Goal: Task Accomplishment & Management: Use online tool/utility

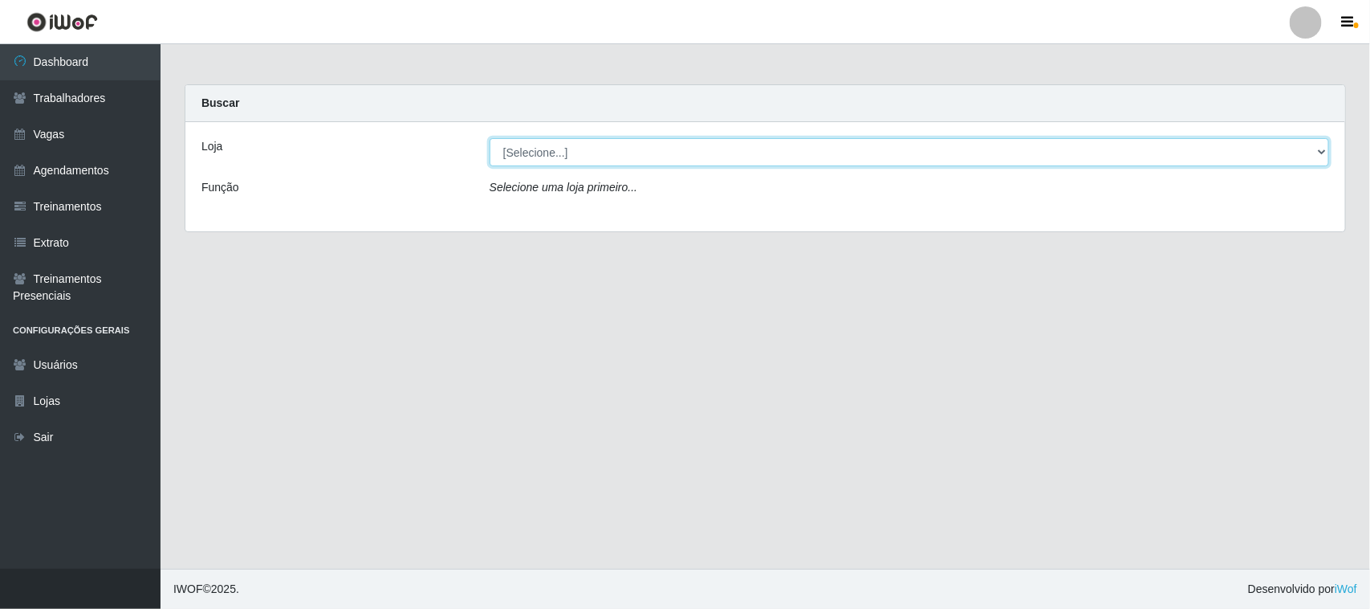
click at [576, 149] on select "[Selecione...] Nordestão - [GEOGRAPHIC_DATA]" at bounding box center [910, 152] width 840 height 28
select select "382"
click at [490, 138] on select "[Selecione...] Nordestão - [GEOGRAPHIC_DATA]" at bounding box center [910, 152] width 840 height 28
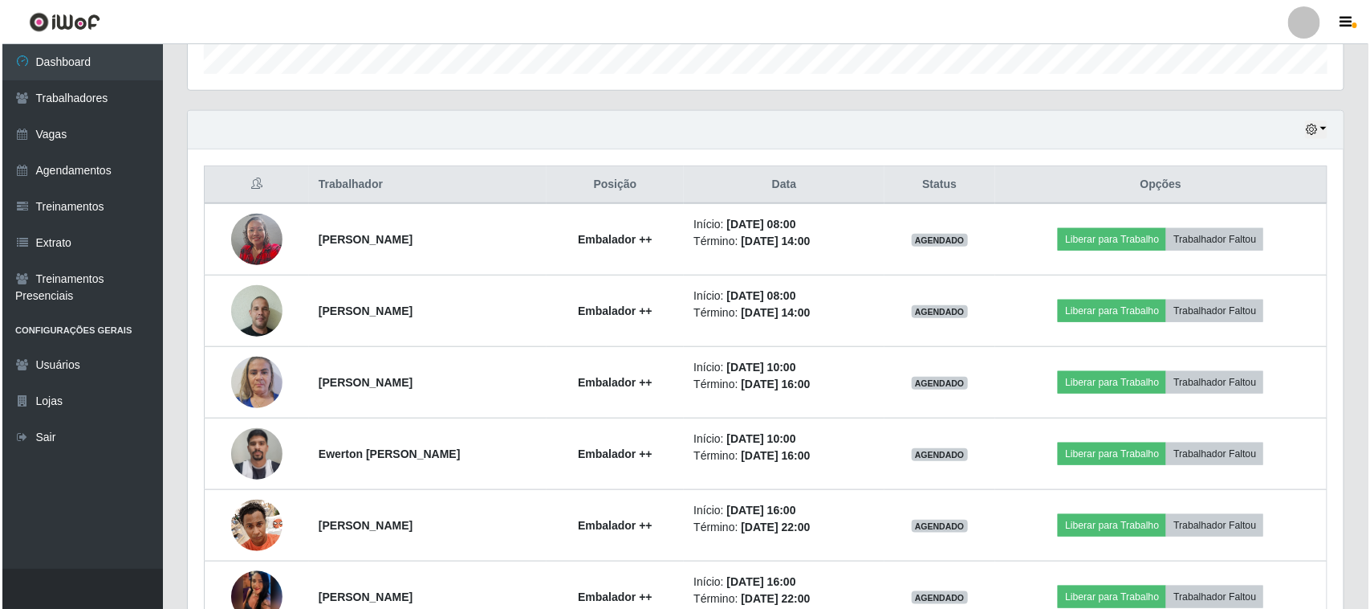
scroll to position [502, 0]
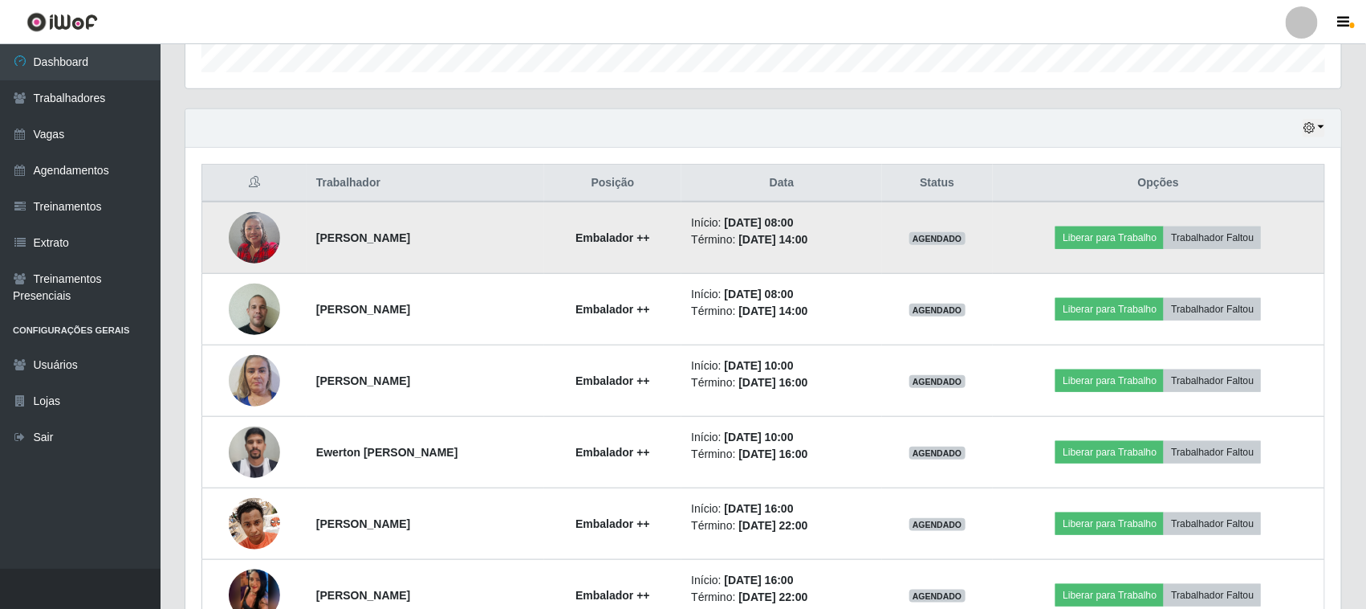
click at [247, 238] on img at bounding box center [254, 237] width 51 height 68
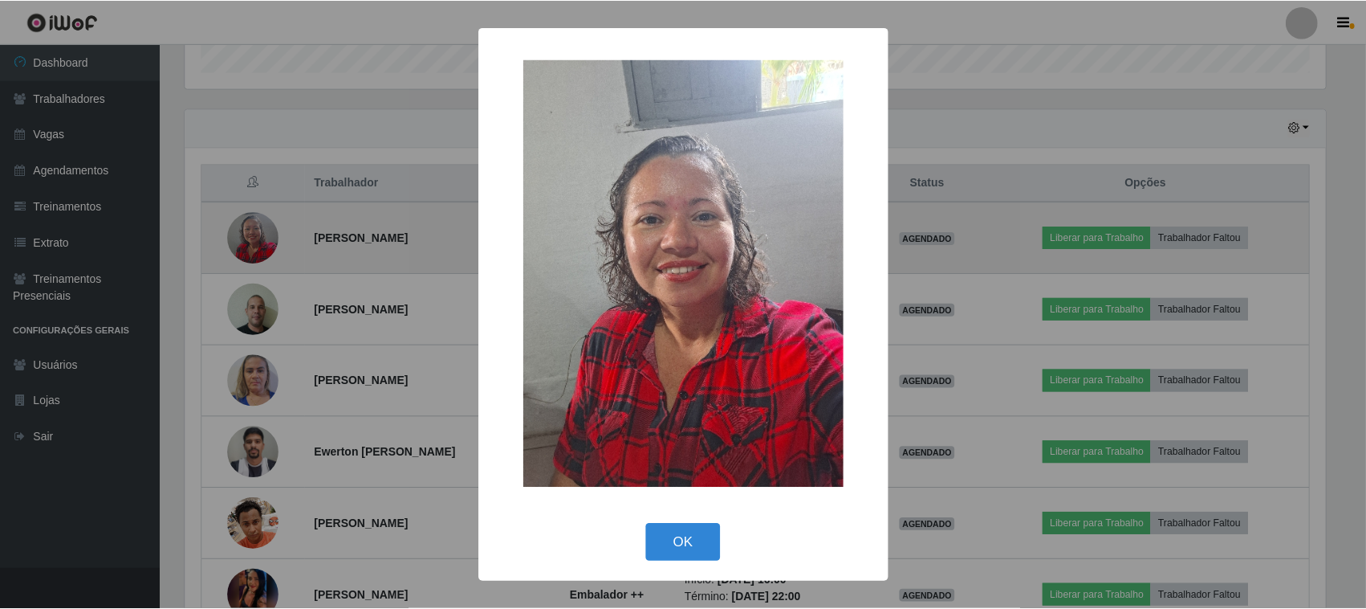
scroll to position [334, 1145]
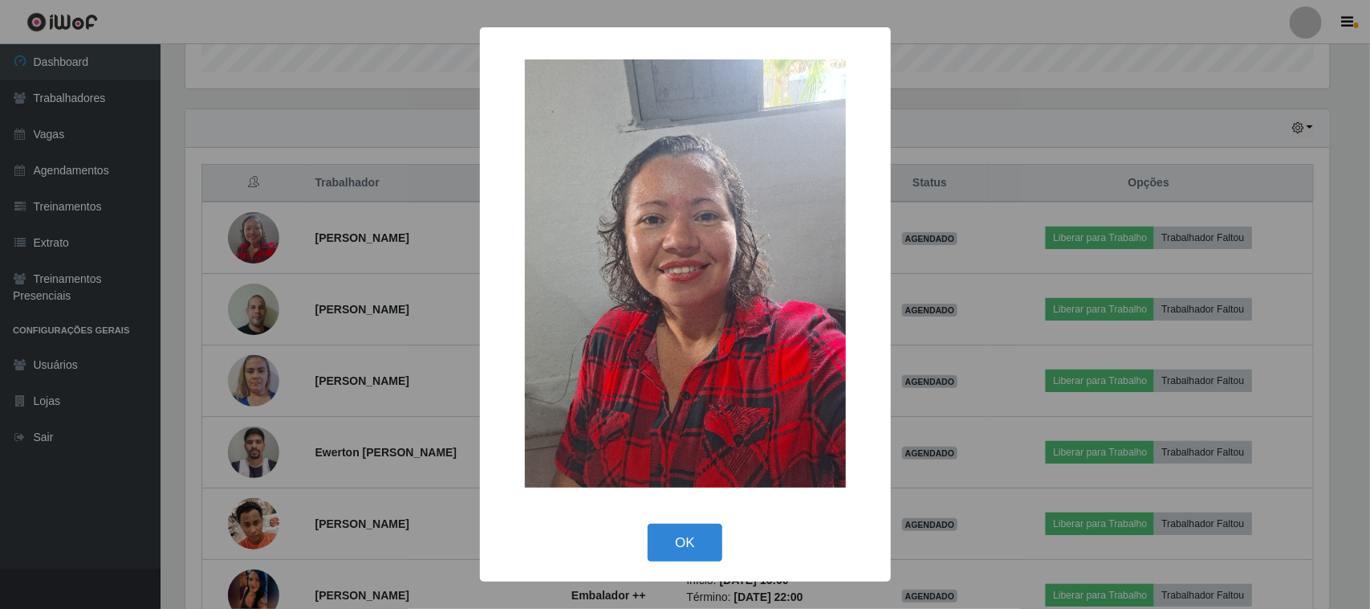
click at [334, 251] on div "× OK Cancel" at bounding box center [685, 304] width 1370 height 609
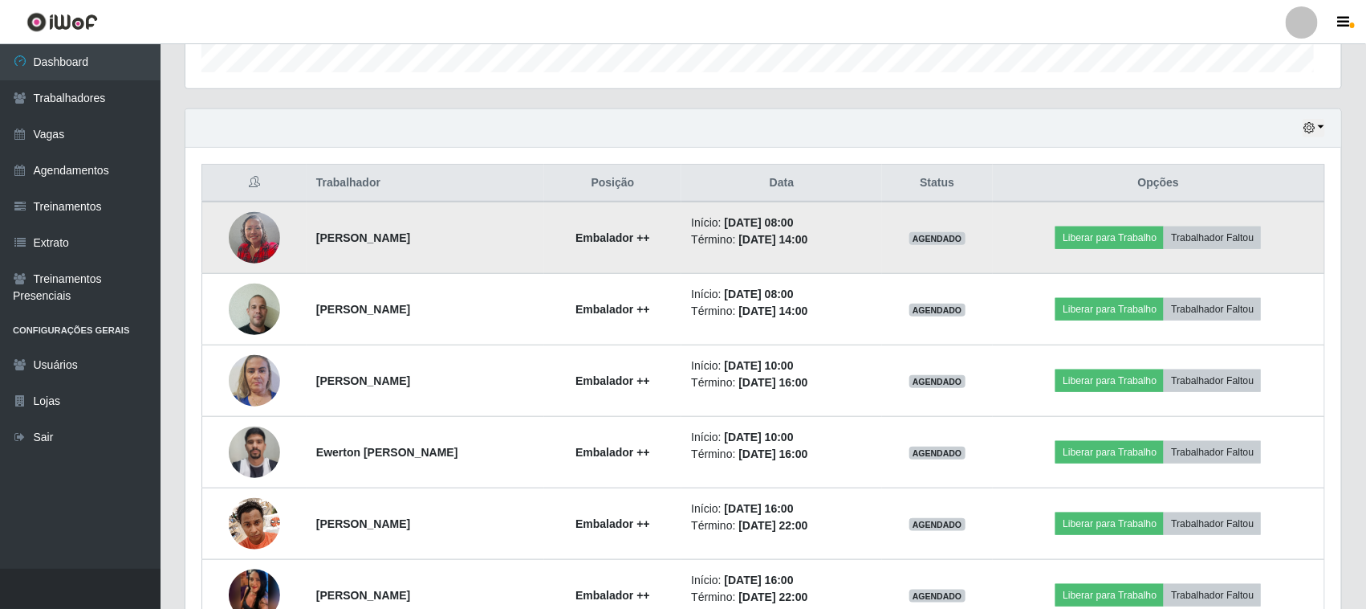
scroll to position [334, 1156]
click at [1097, 234] on button "Liberar para Trabalho" at bounding box center [1110, 237] width 108 height 22
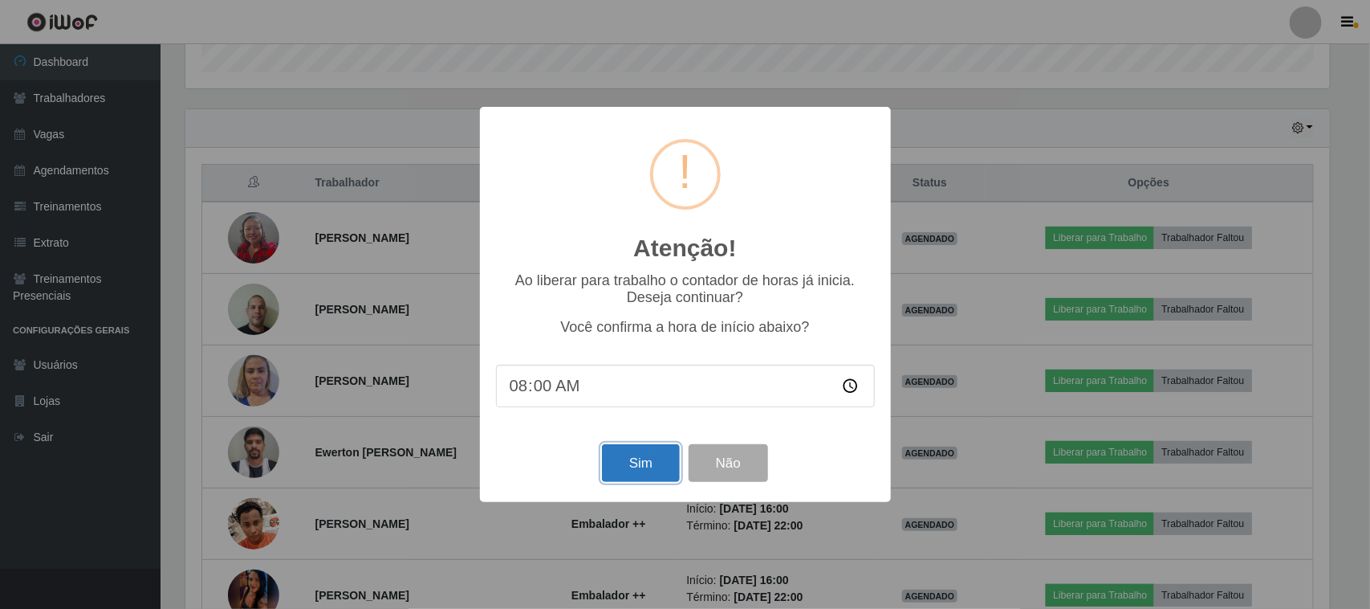
click at [632, 467] on button "Sim" at bounding box center [641, 463] width 78 height 38
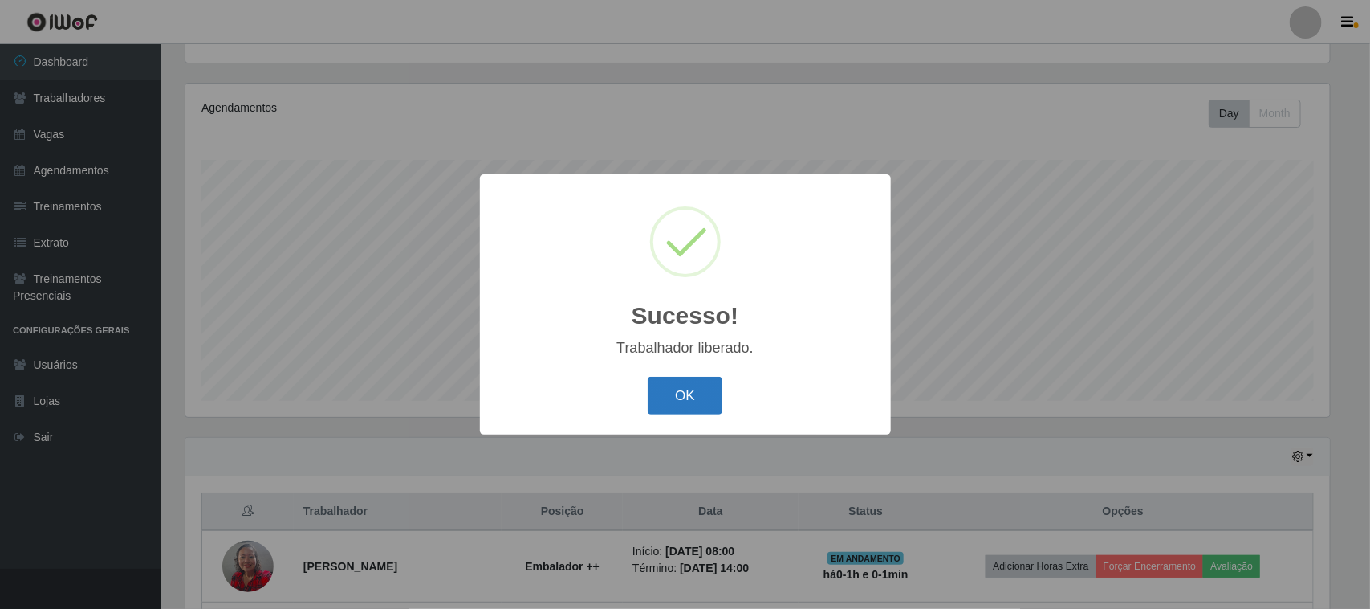
click at [684, 403] on button "OK" at bounding box center [685, 396] width 75 height 38
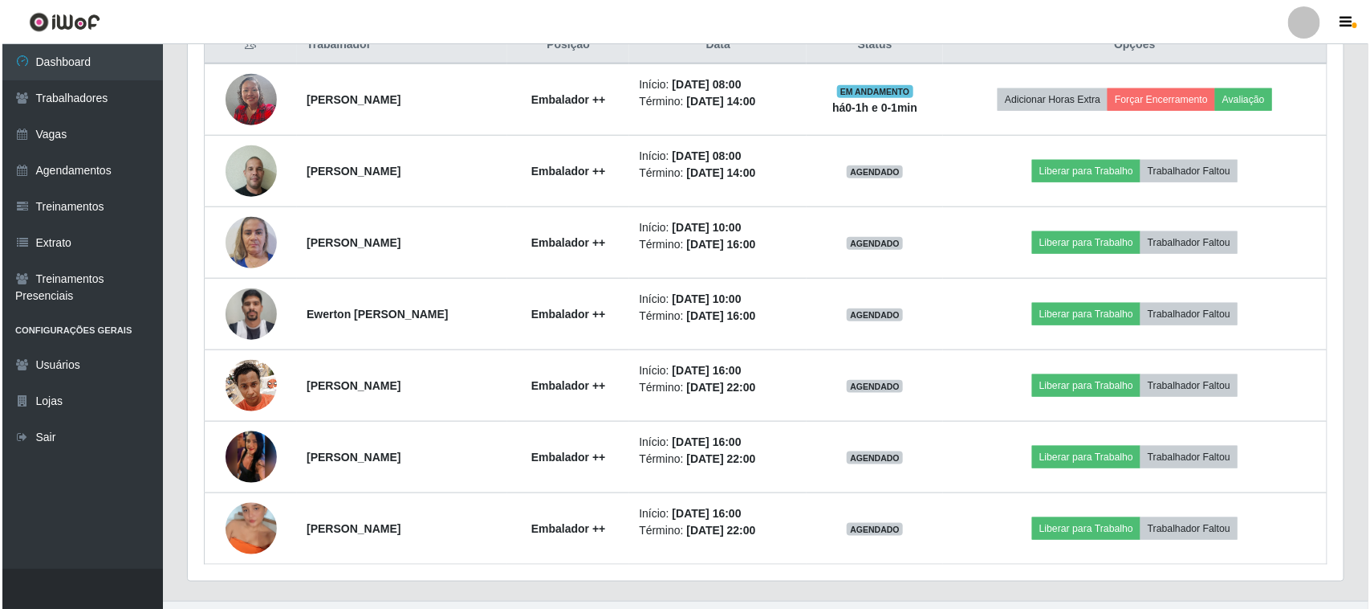
scroll to position [674, 0]
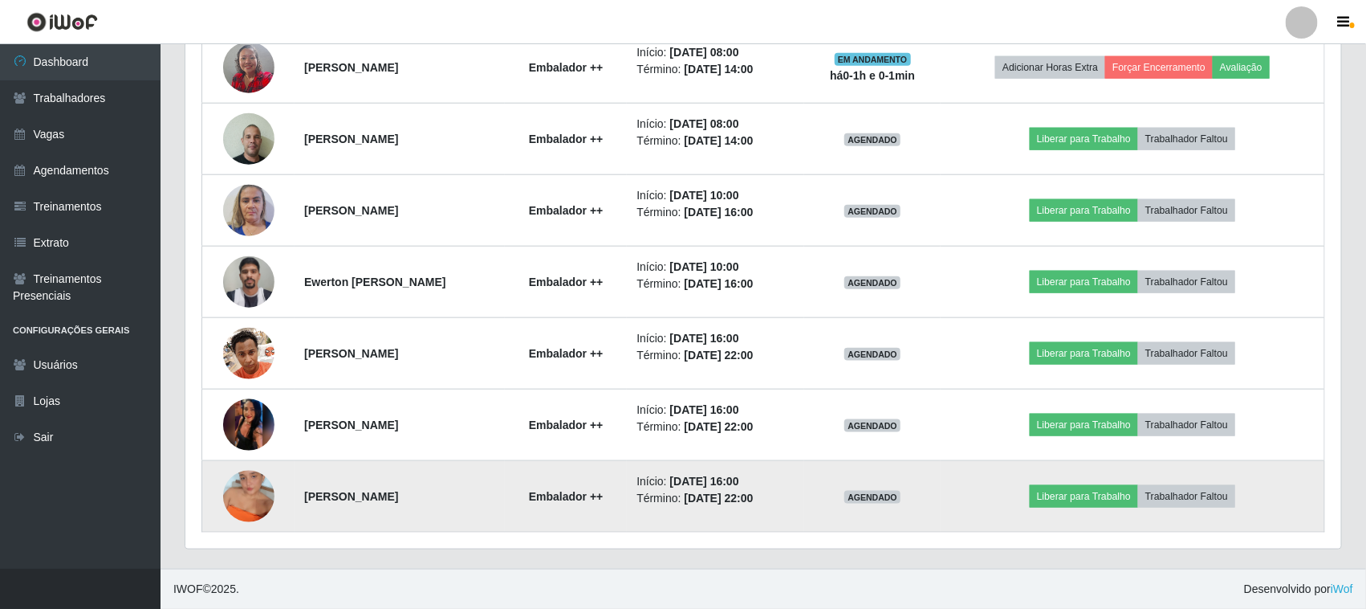
click at [246, 482] on img at bounding box center [248, 496] width 51 height 92
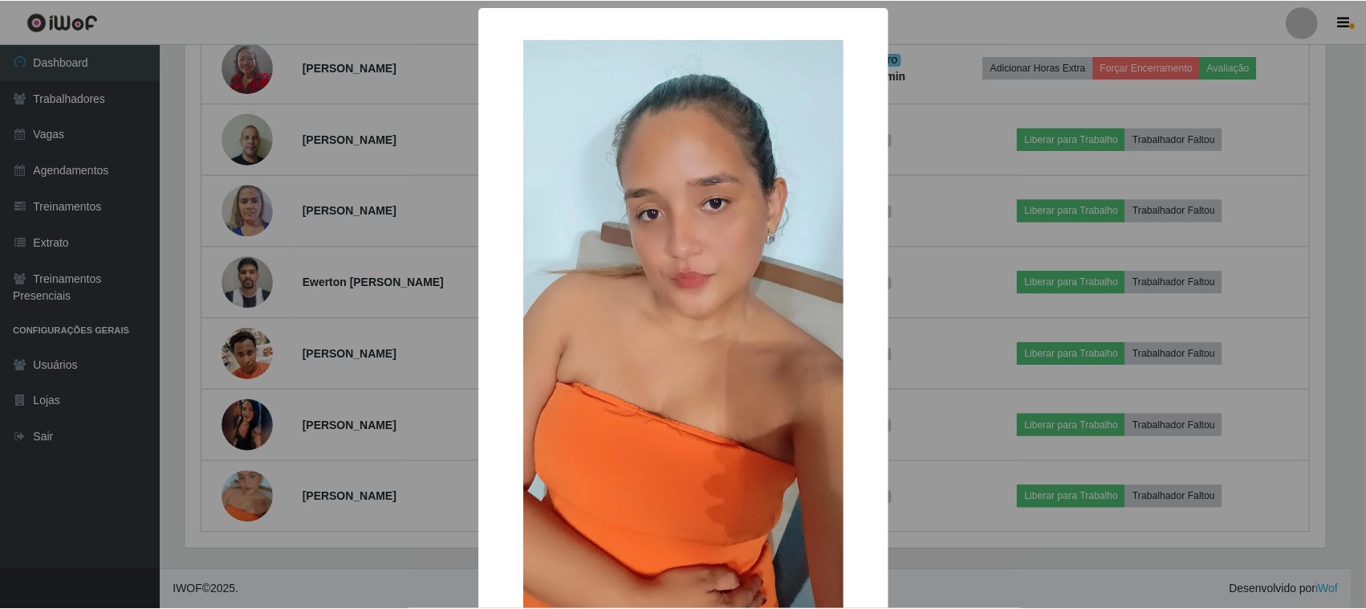
scroll to position [334, 1145]
click at [318, 421] on div "× OK Cancel" at bounding box center [685, 304] width 1370 height 609
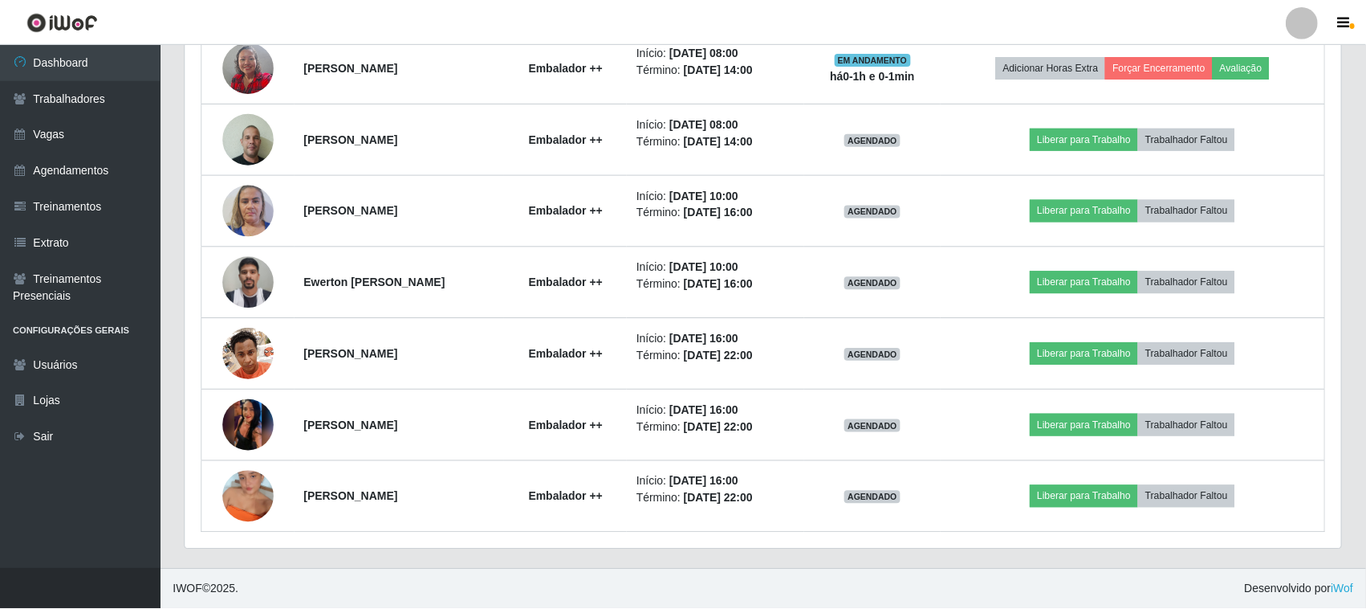
scroll to position [334, 1156]
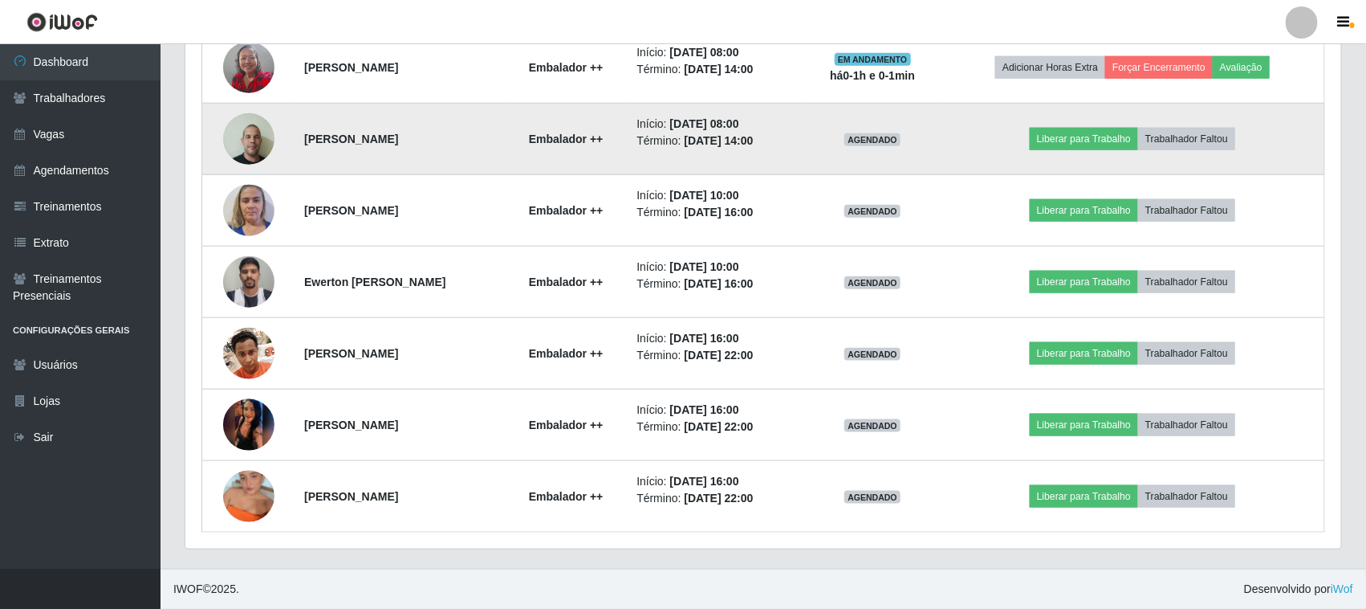
click at [265, 137] on img at bounding box center [248, 138] width 51 height 68
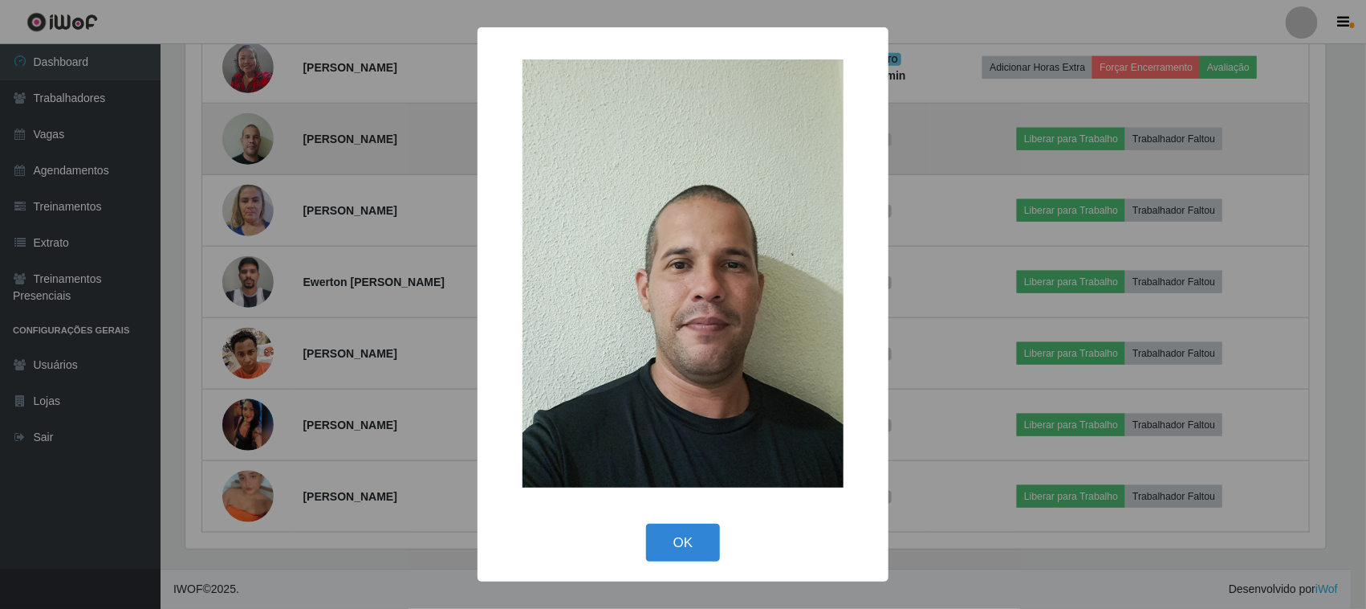
scroll to position [334, 1145]
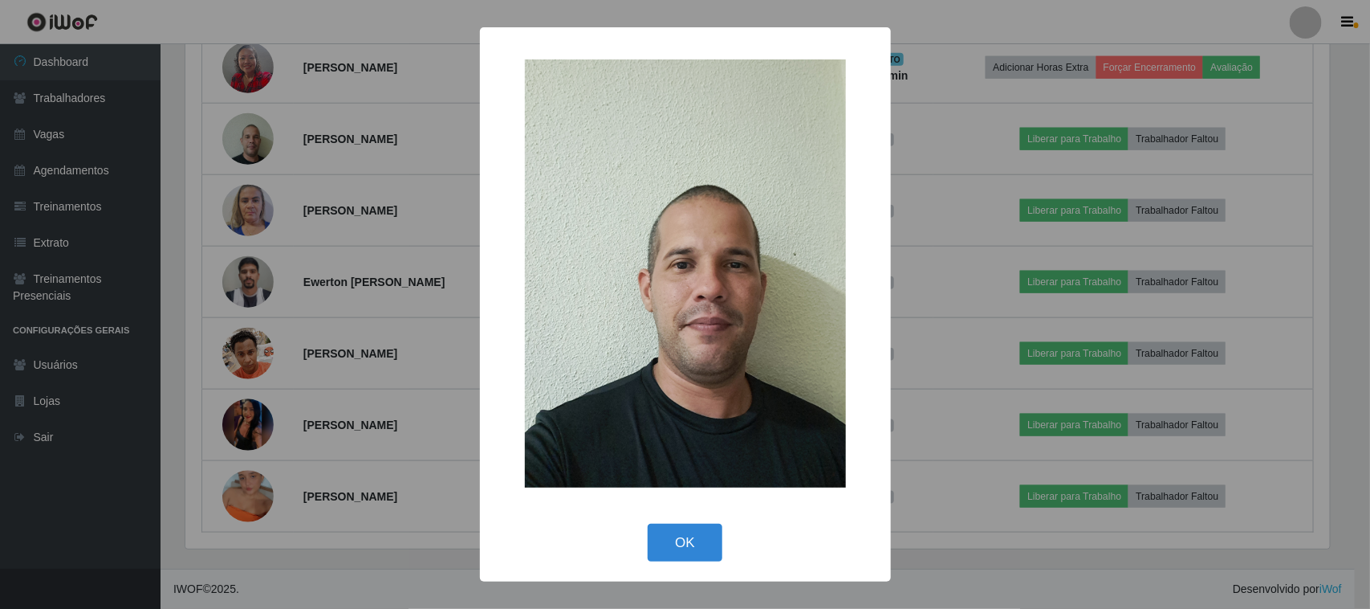
click at [329, 218] on div "× OK Cancel" at bounding box center [685, 304] width 1370 height 609
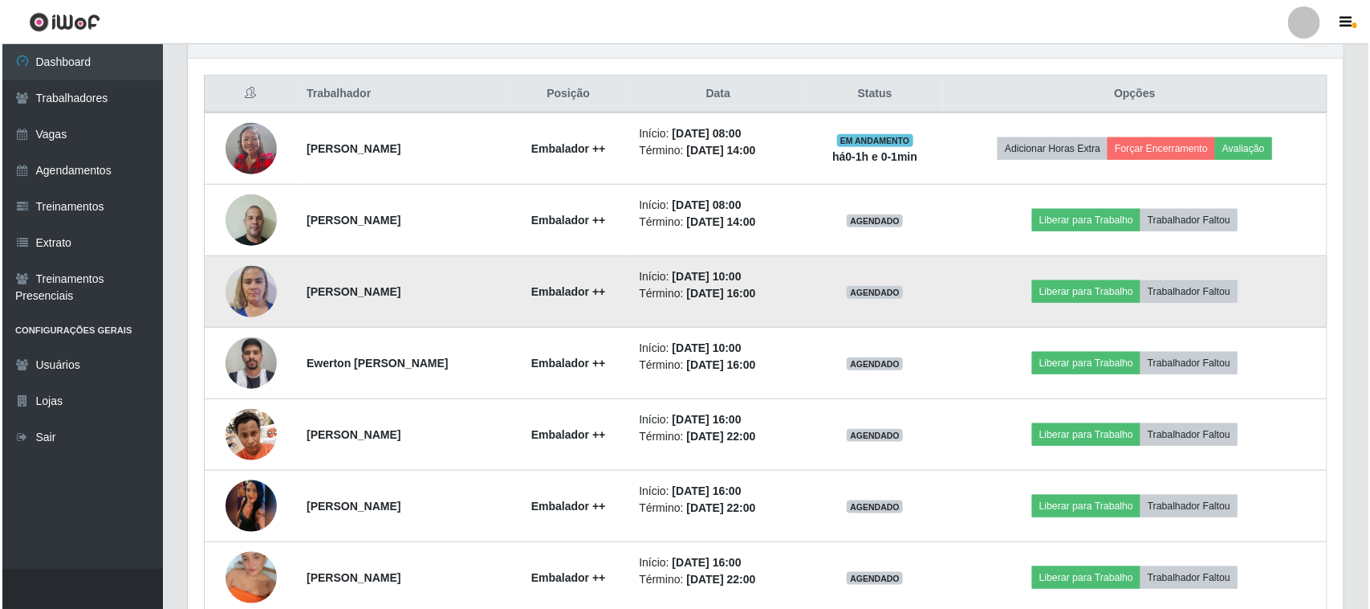
scroll to position [474, 0]
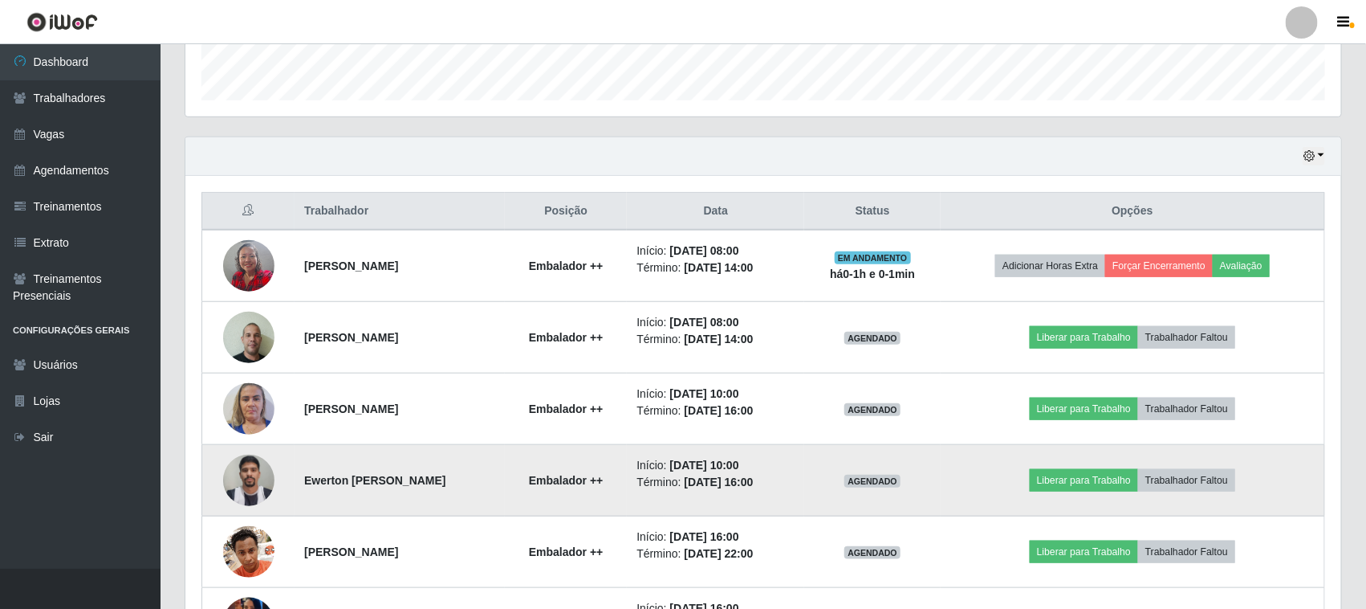
click at [233, 488] on img at bounding box center [248, 480] width 51 height 68
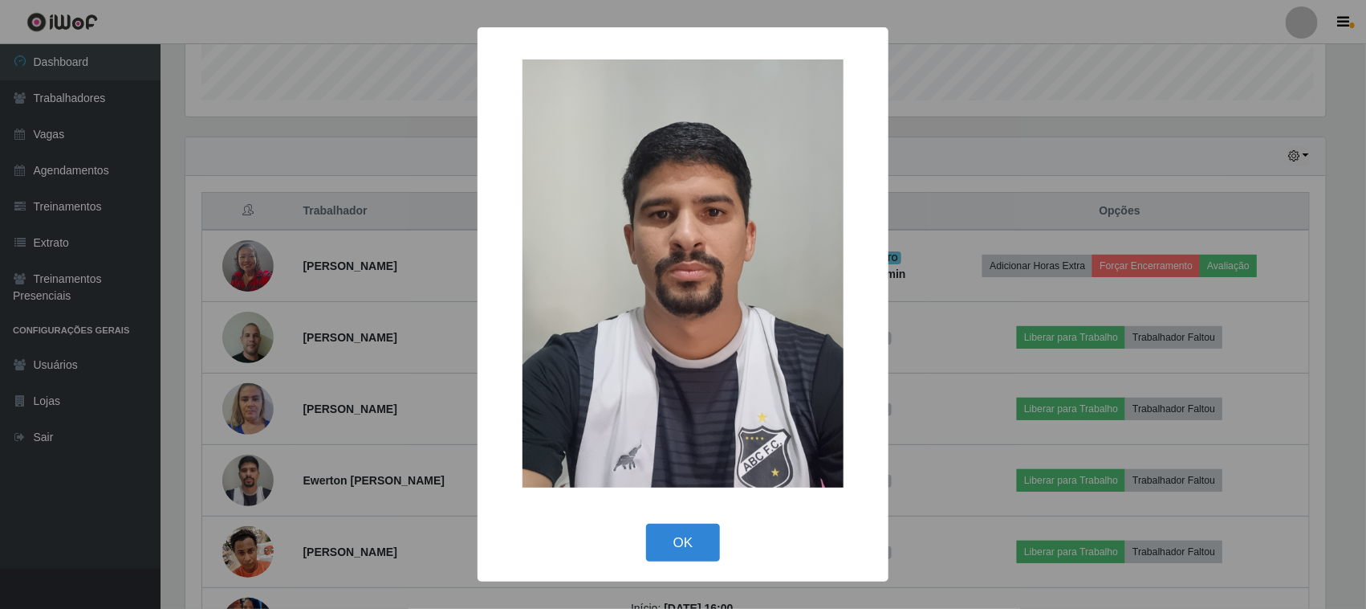
scroll to position [334, 1145]
click at [289, 436] on div "× OK Cancel" at bounding box center [685, 304] width 1370 height 609
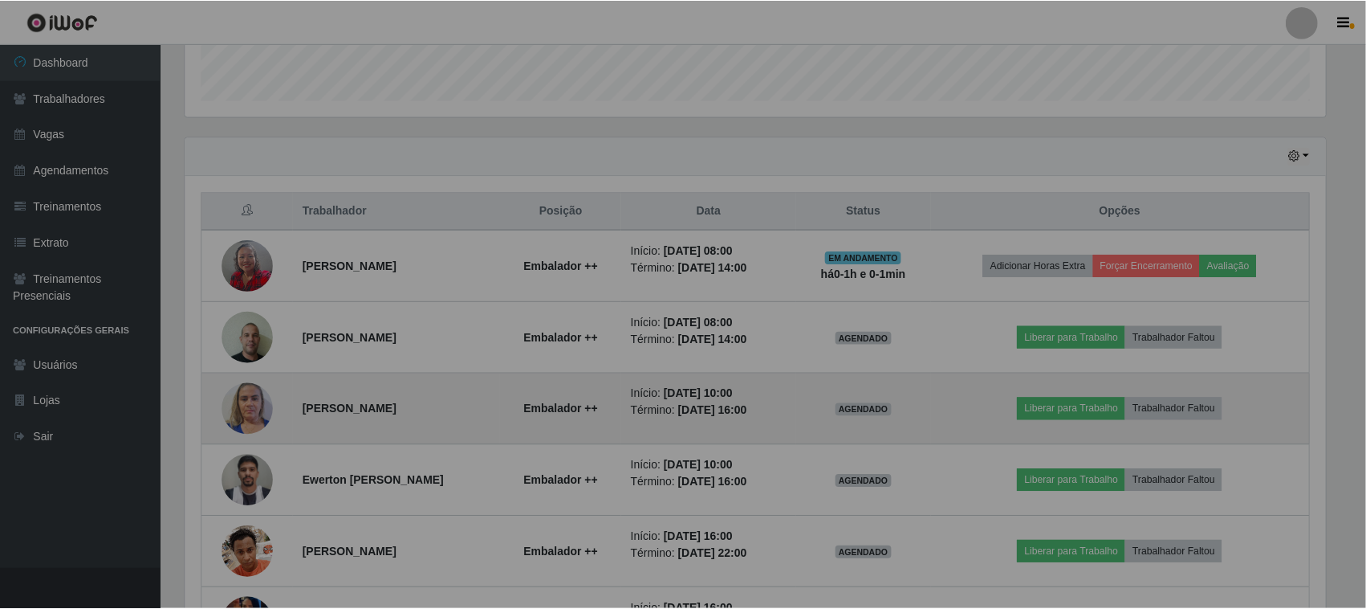
scroll to position [0, 0]
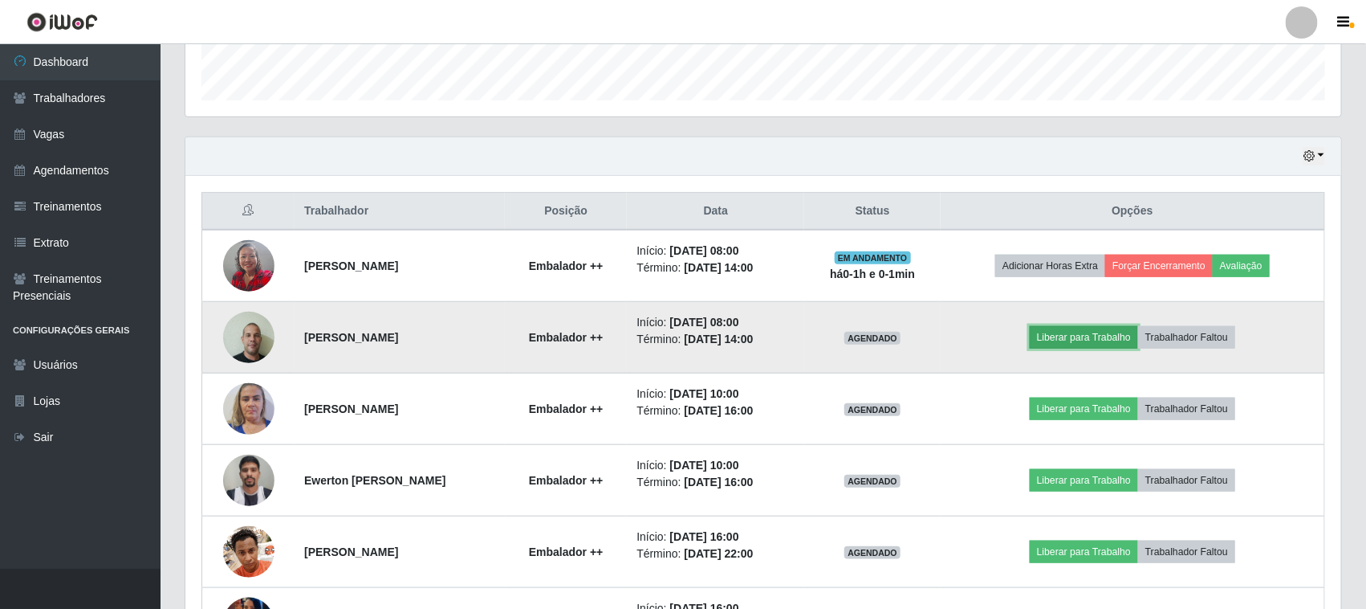
click at [1117, 342] on button "Liberar para Trabalho" at bounding box center [1084, 337] width 108 height 22
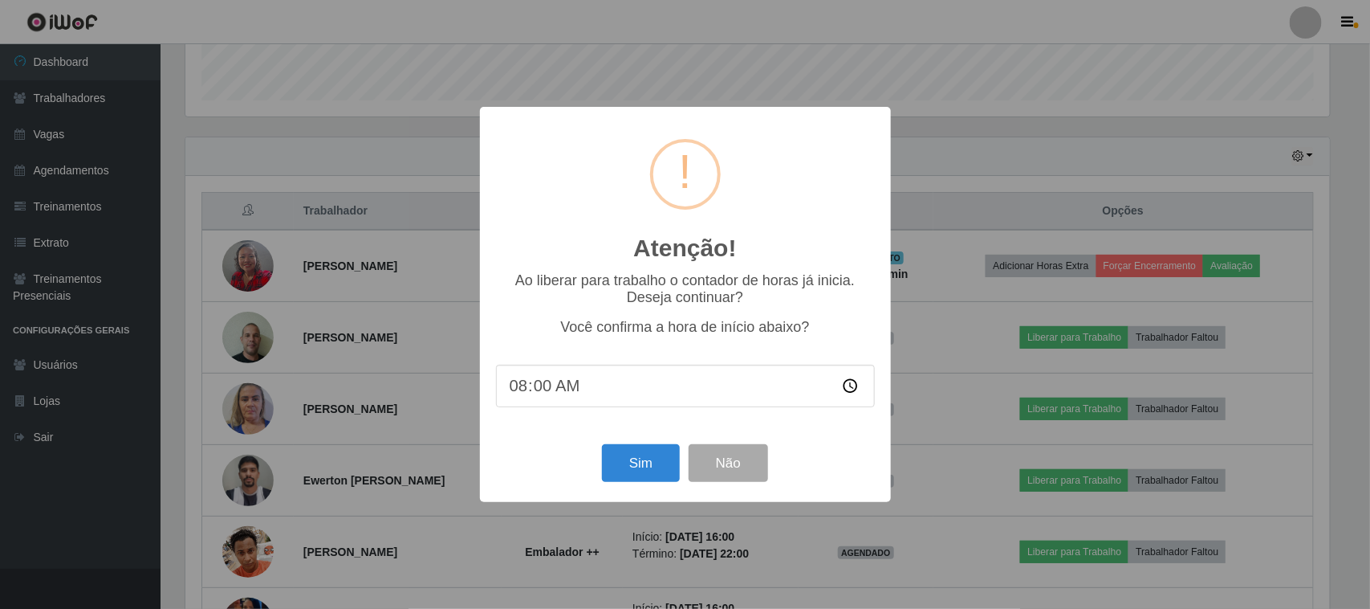
click at [599, 464] on div "Sim Não" at bounding box center [685, 463] width 379 height 46
click at [626, 466] on button "Sim" at bounding box center [641, 463] width 78 height 38
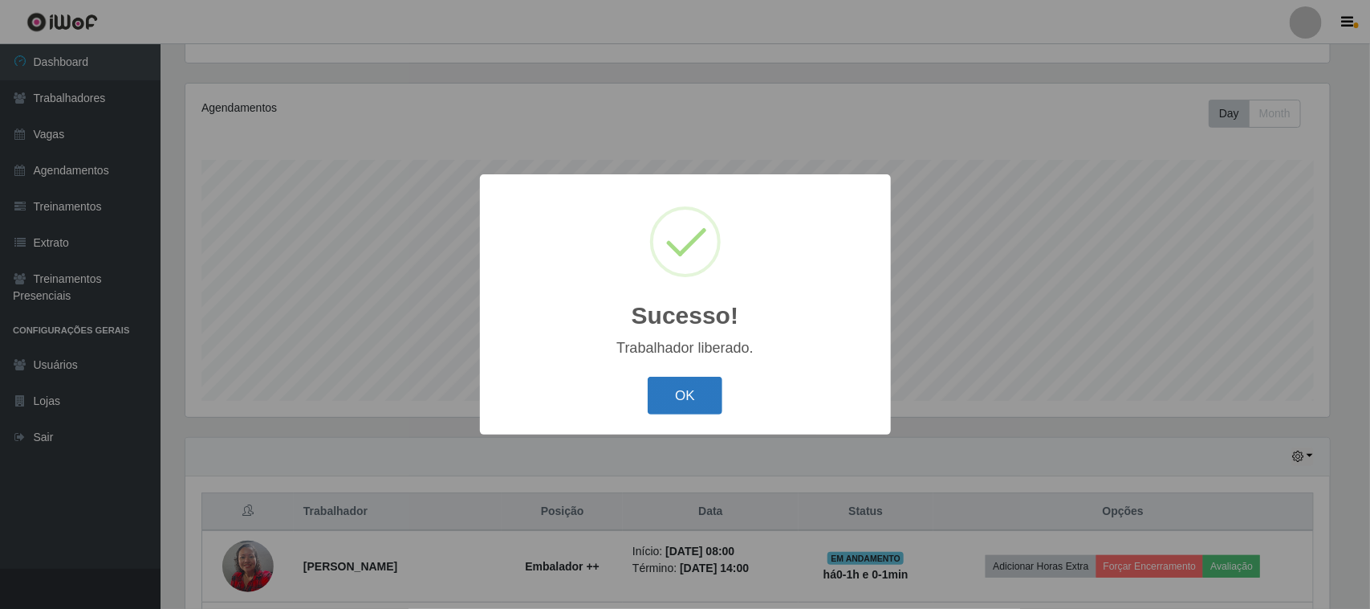
click at [698, 394] on button "OK" at bounding box center [685, 396] width 75 height 38
